Goal: Task Accomplishment & Management: Manage account settings

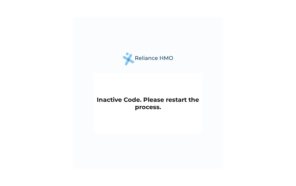
click at [138, 57] on img at bounding box center [148, 58] width 50 height 13
click at [127, 58] on img at bounding box center [148, 58] width 50 height 13
click at [128, 58] on img at bounding box center [148, 58] width 50 height 13
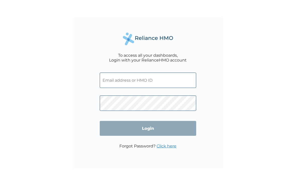
type input "idowuolakunle0491@gmail.com"
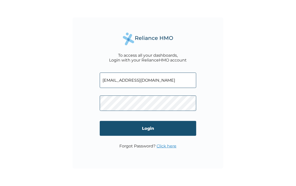
click at [115, 128] on input "Login" at bounding box center [148, 128] width 97 height 15
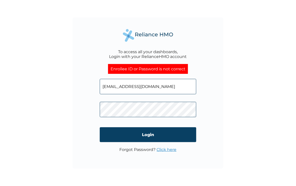
click input "Login" at bounding box center [148, 134] width 97 height 15
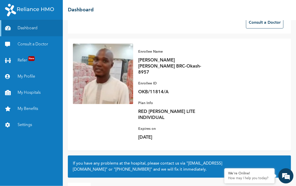
scroll to position [38, 0]
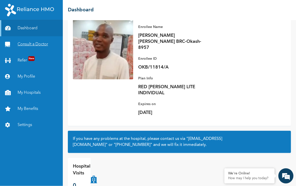
click at [27, 43] on link "Consult a Doctor" at bounding box center [31, 44] width 63 height 16
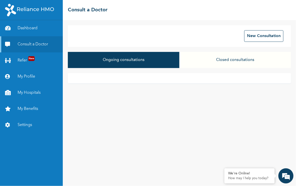
click at [131, 60] on button "Ongoing consultations" at bounding box center [124, 60] width 112 height 16
click at [118, 61] on button "Ongoing consultations" at bounding box center [124, 60] width 112 height 16
click at [128, 60] on button "Ongoing consultations" at bounding box center [124, 60] width 112 height 16
drag, startPoint x: 129, startPoint y: 60, endPoint x: 149, endPoint y: 66, distance: 21.4
click at [129, 60] on button "Ongoing consultations" at bounding box center [124, 60] width 112 height 16
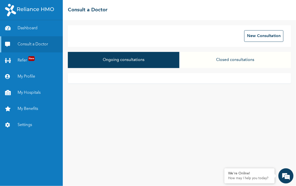
click at [239, 58] on button "Closed consultations" at bounding box center [236, 60] width 112 height 16
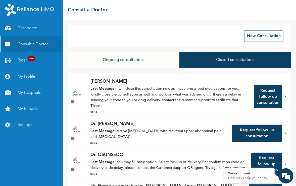
click at [180, 95] on p "Last Message: I will close this consultation now as I have prescribed medicatio…" at bounding box center [170, 97] width 159 height 23
